Goal: Task Accomplishment & Management: Complete application form

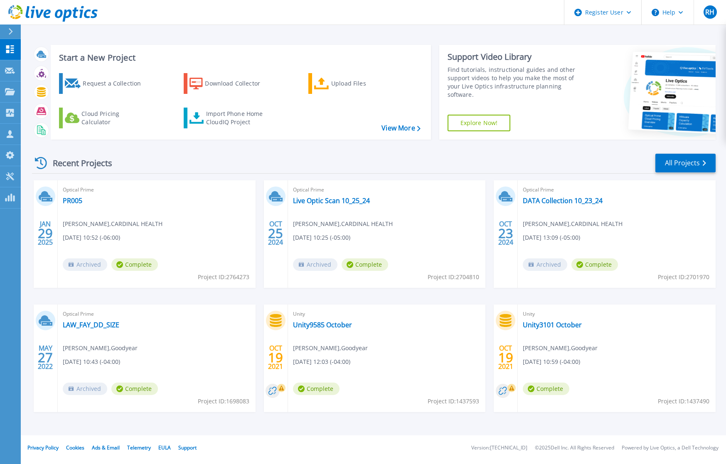
click at [242, 156] on div "Recent Projects All Projects" at bounding box center [373, 163] width 683 height 21
click at [96, 81] on div "Request a Collection" at bounding box center [116, 83] width 66 height 17
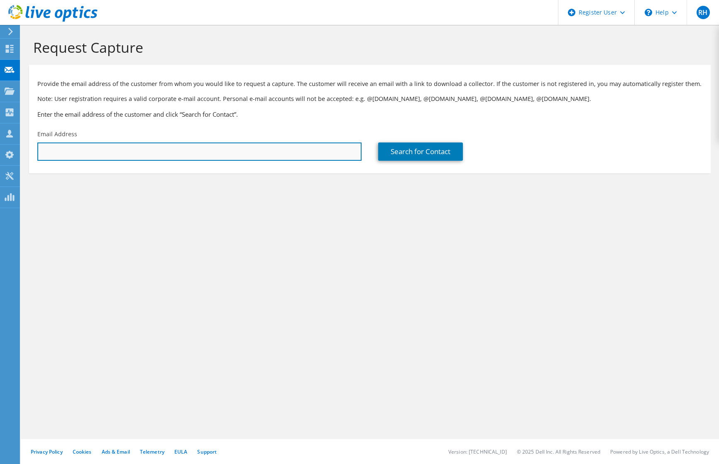
paste input "[DOMAIN_NAME][EMAIL_ADDRESS][DOMAIN_NAME]"
type input "[DOMAIN_NAME][EMAIL_ADDRESS][DOMAIN_NAME]"
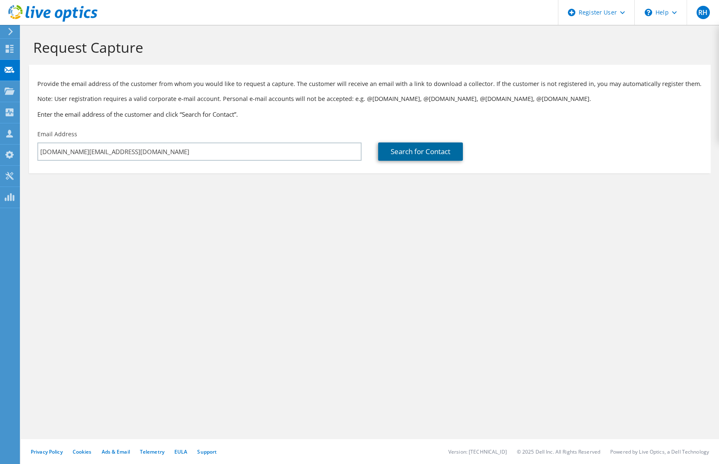
click at [418, 158] on link "Search for Contact" at bounding box center [420, 151] width 85 height 18
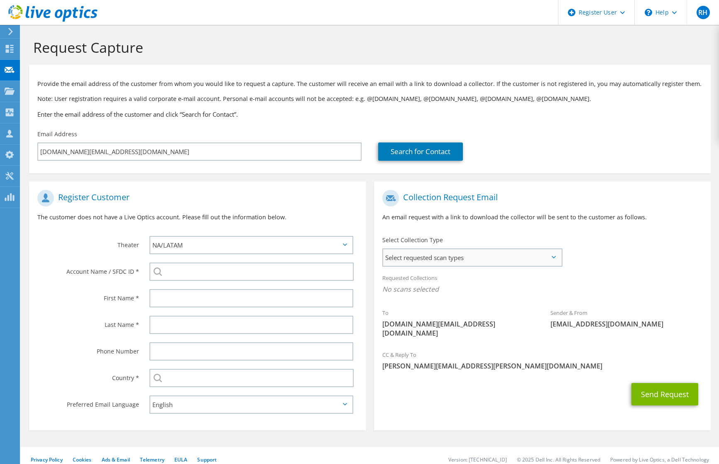
click at [452, 265] on span "Select requested scan types" at bounding box center [472, 257] width 178 height 17
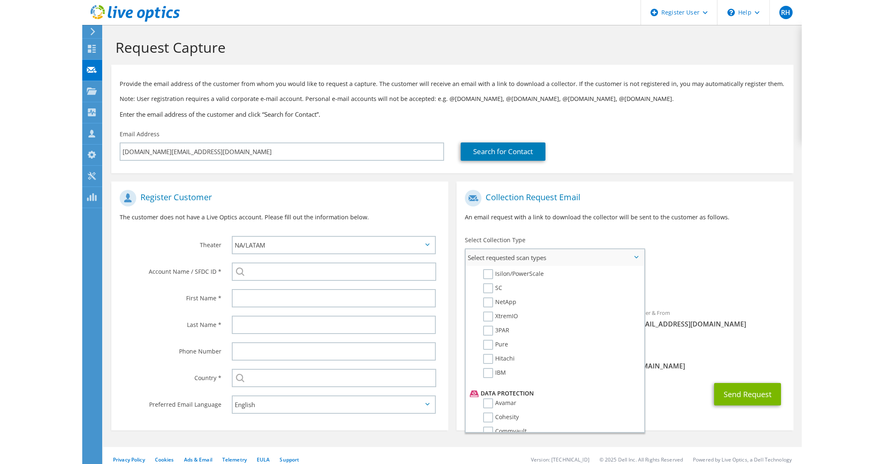
scroll to position [291, 0]
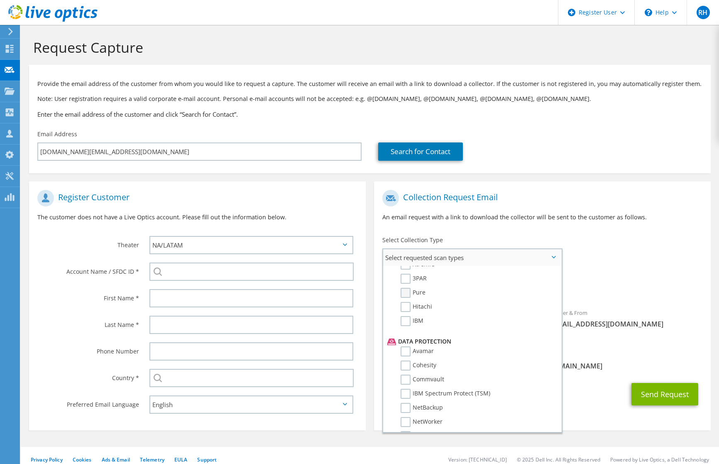
click at [405, 296] on label "Pure" at bounding box center [413, 293] width 25 height 10
click at [0, 0] on input "Pure" at bounding box center [0, 0] width 0 height 0
drag, startPoint x: 157, startPoint y: 20, endPoint x: 169, endPoint y: 15, distance: 13.1
click at [157, 20] on header "RH Dell User [PERSON_NAME] [PERSON_NAME][EMAIL_ADDRESS][PERSON_NAME][DOMAIN_NAM…" at bounding box center [359, 12] width 719 height 25
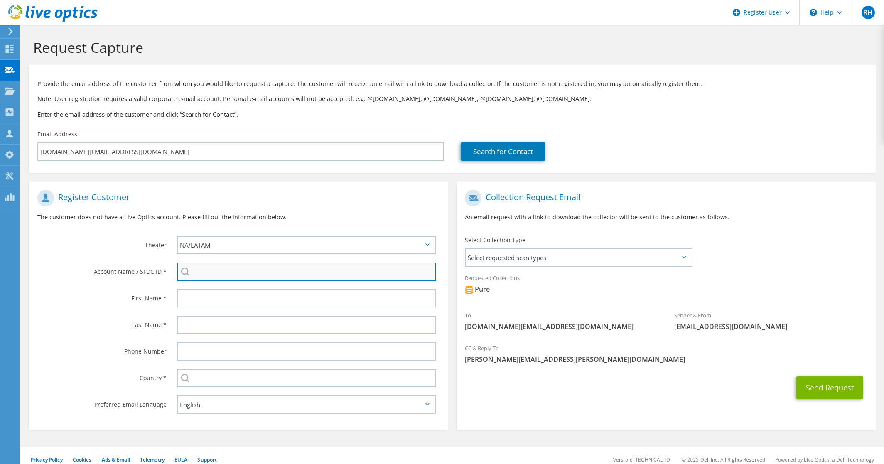
click at [232, 270] on input "search" at bounding box center [306, 271] width 259 height 18
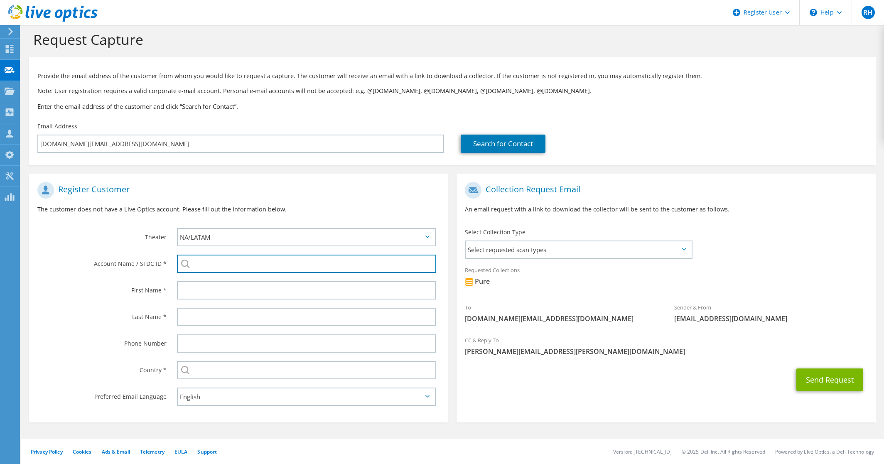
scroll to position [0, 0]
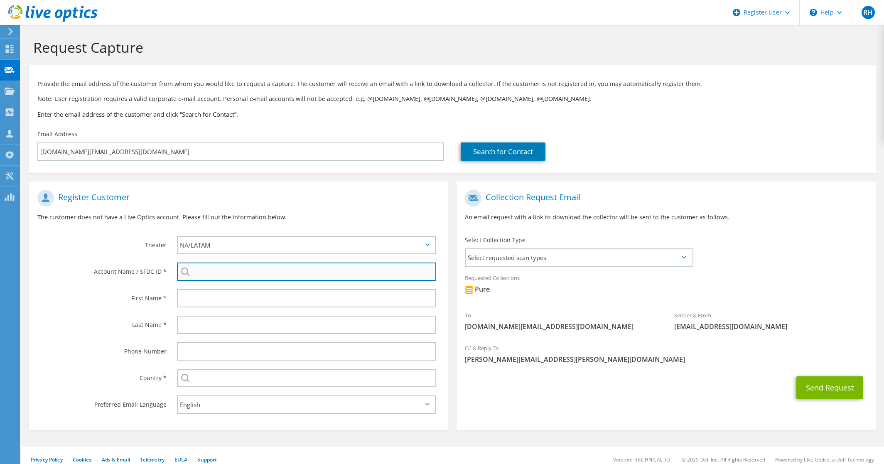
click at [253, 264] on input "search" at bounding box center [306, 271] width 259 height 18
paste input "725392622"
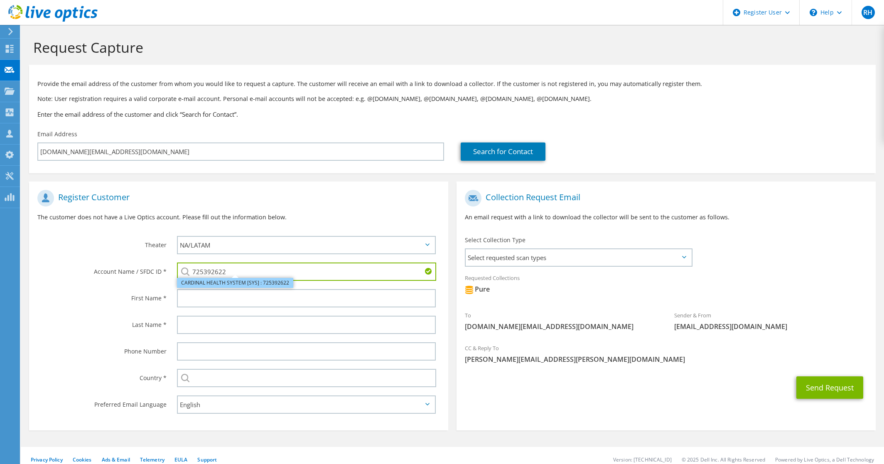
click at [250, 284] on li "CARDINAL HEALTH SYSTEM [SYS] : 725392622" at bounding box center [235, 283] width 116 height 10
type input "CARDINAL HEALTH SYSTEM [SYS] : 725392622"
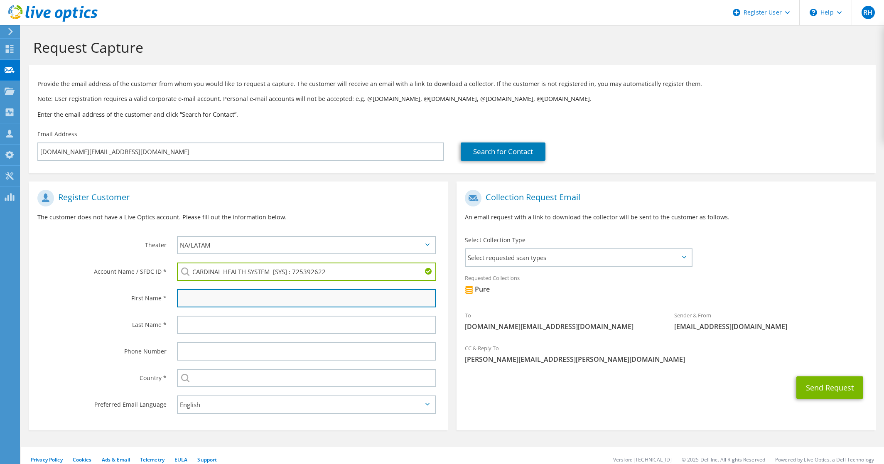
click at [216, 303] on input "text" at bounding box center [306, 298] width 259 height 18
type input "[PERSON_NAME]"
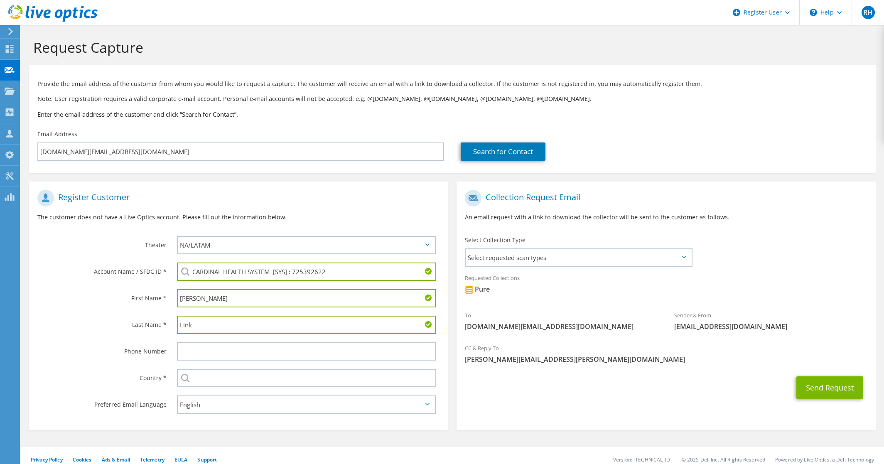
type input "Link"
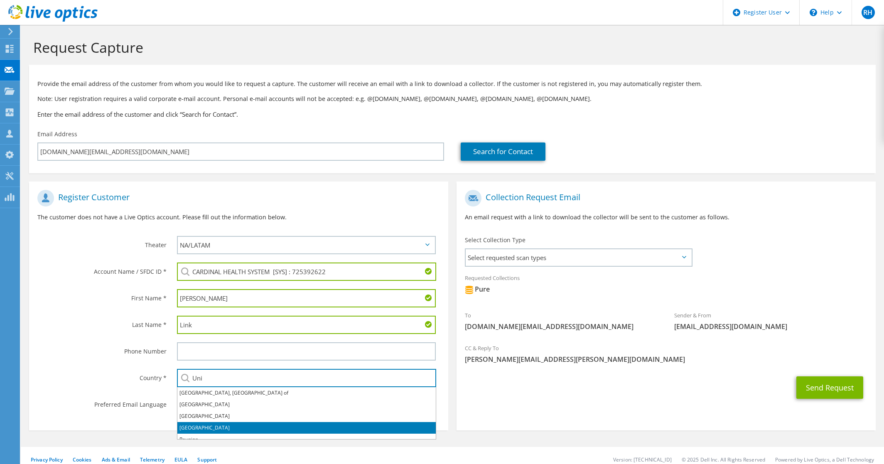
click at [218, 427] on li "[GEOGRAPHIC_DATA]" at bounding box center [306, 428] width 258 height 12
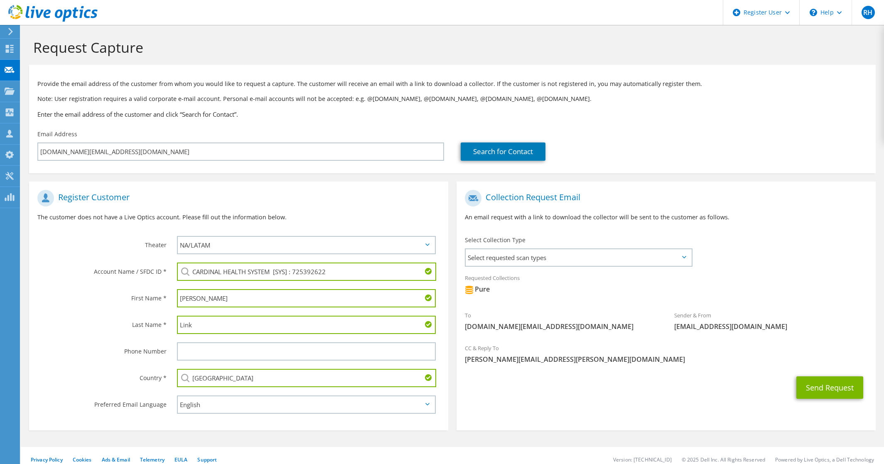
type input "[GEOGRAPHIC_DATA]"
click at [120, 394] on div "Preferred Email Language" at bounding box center [99, 404] width 140 height 26
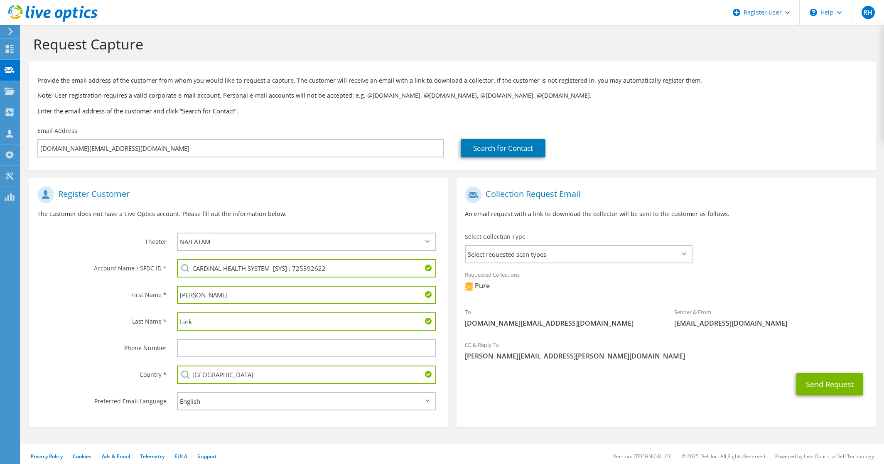
scroll to position [8, 0]
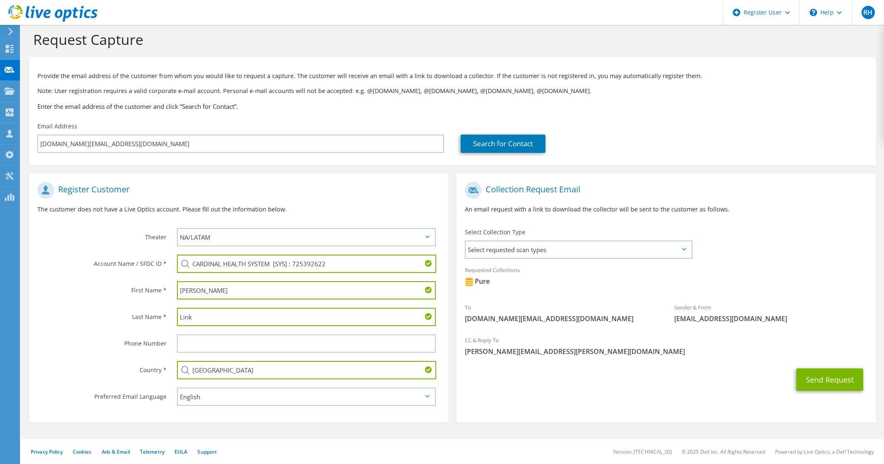
click at [104, 212] on p "The customer does not have a Live Optics account. Please fill out the informati…" at bounding box center [238, 209] width 402 height 9
click at [83, 277] on div "First Name *" at bounding box center [99, 290] width 140 height 26
click at [719, 382] on button "Send Request" at bounding box center [829, 379] width 67 height 22
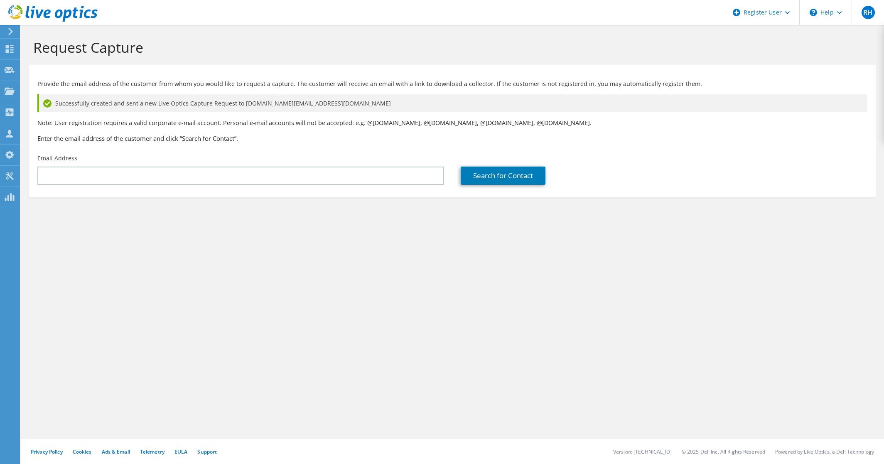
click at [273, 279] on div "Request Capture Provide the email address of the customer from whom you would l…" at bounding box center [452, 244] width 863 height 439
